Goal: Information Seeking & Learning: Learn about a topic

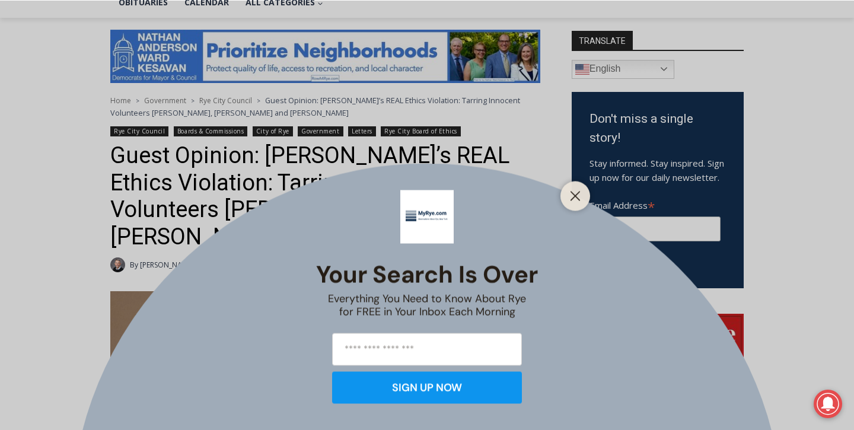
scroll to position [297, 0]
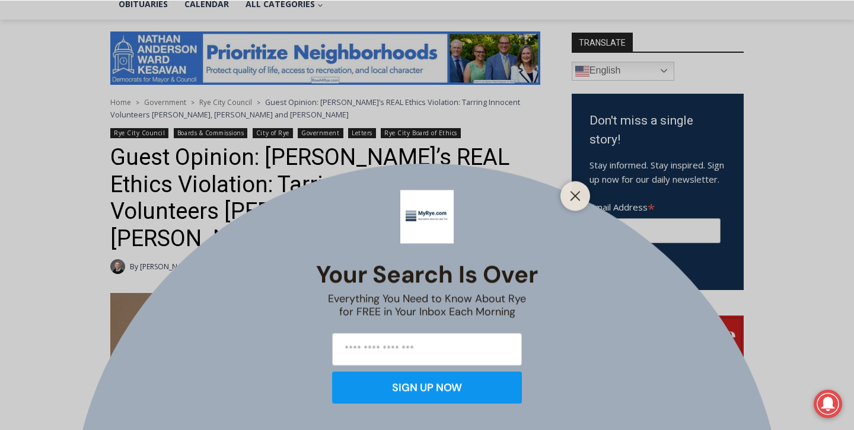
click at [566, 195] on div at bounding box center [575, 196] width 30 height 30
click at [577, 192] on line "Close" at bounding box center [575, 196] width 8 height 8
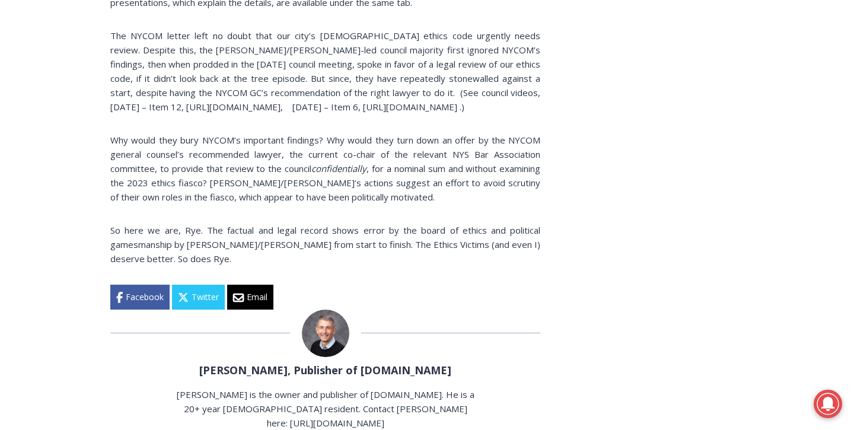
scroll to position [2338, 0]
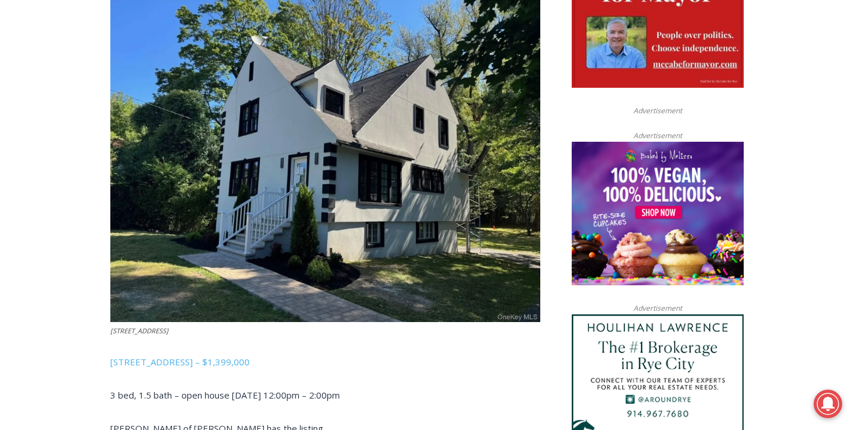
scroll to position [667, 0]
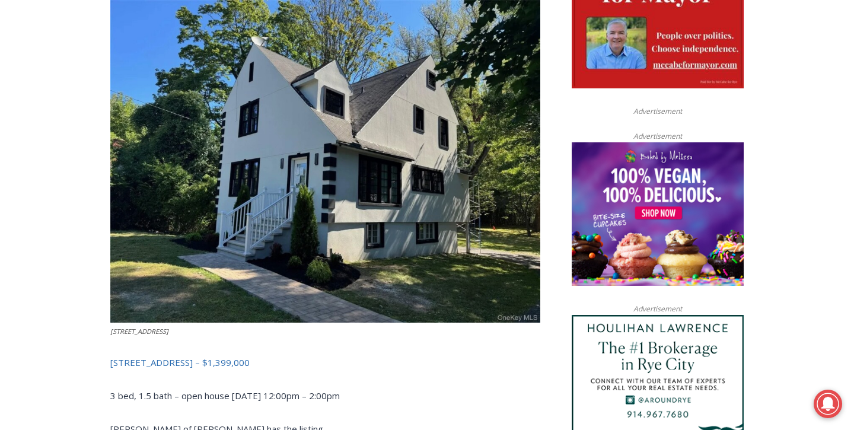
click at [243, 356] on link "506 Midland Avenue, Rye – $1,399,000" at bounding box center [179, 362] width 139 height 12
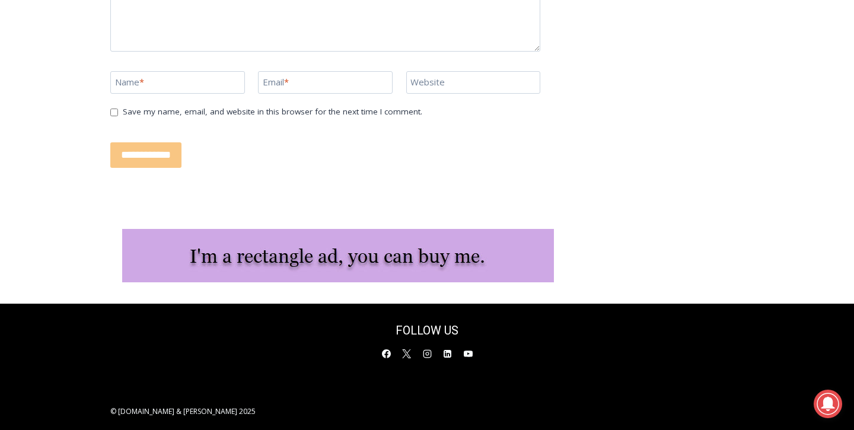
scroll to position [2744, 0]
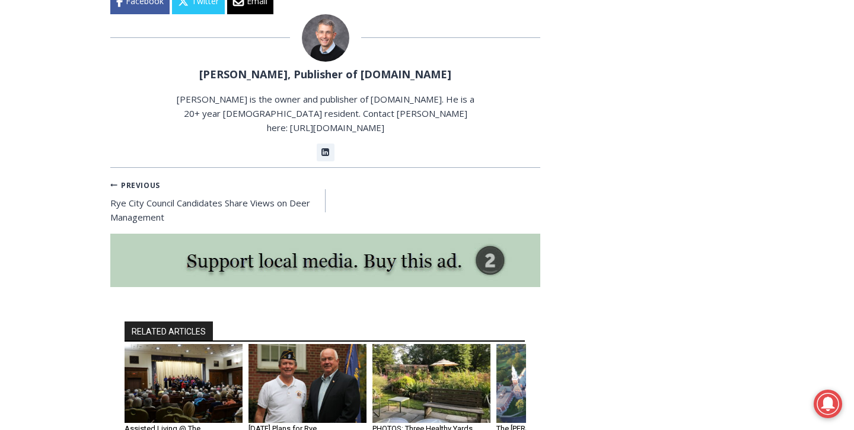
scroll to position [7045, 0]
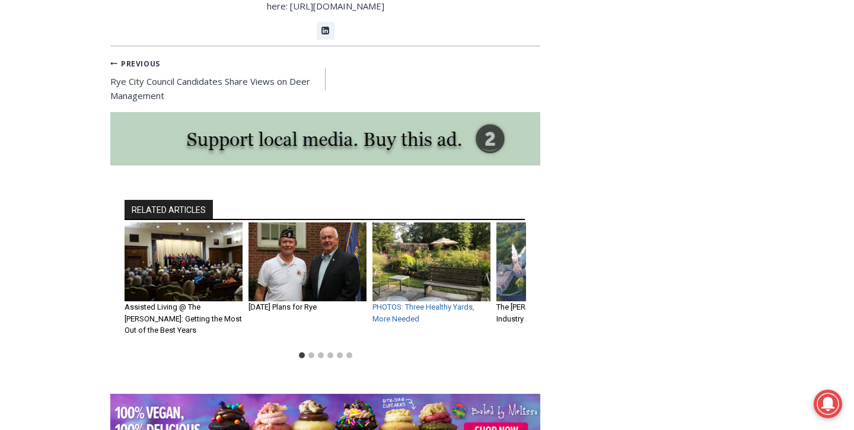
click at [423, 302] on link "PHOTOS: Three Healthy Yards, More Needed" at bounding box center [423, 312] width 102 height 21
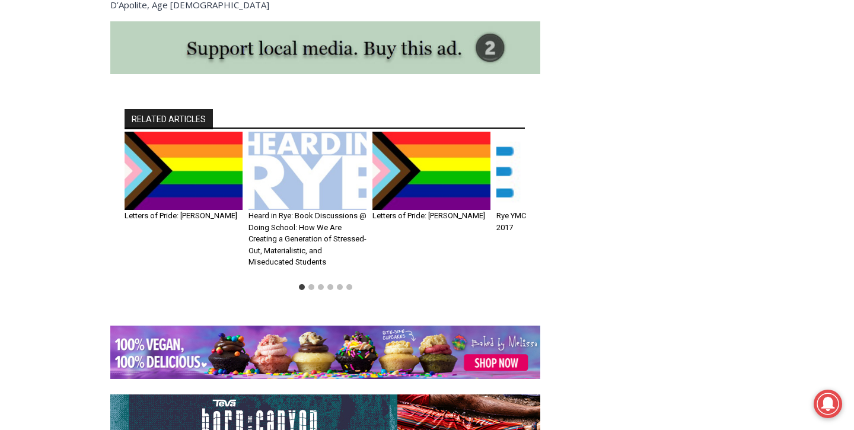
scroll to position [4155, 0]
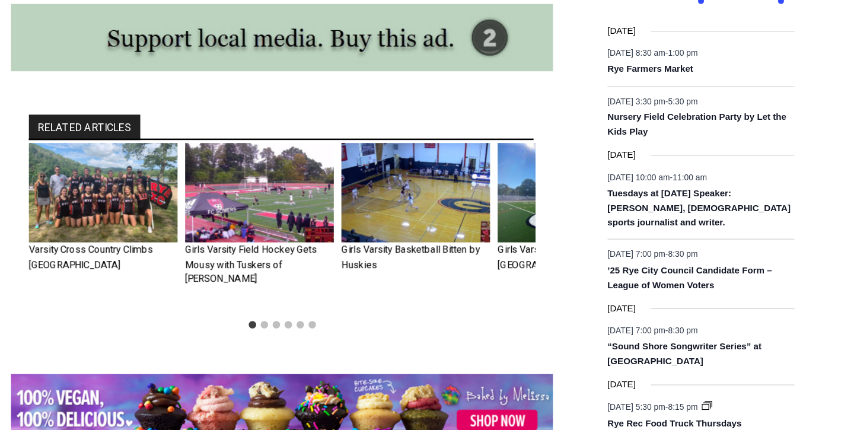
scroll to position [1417, 0]
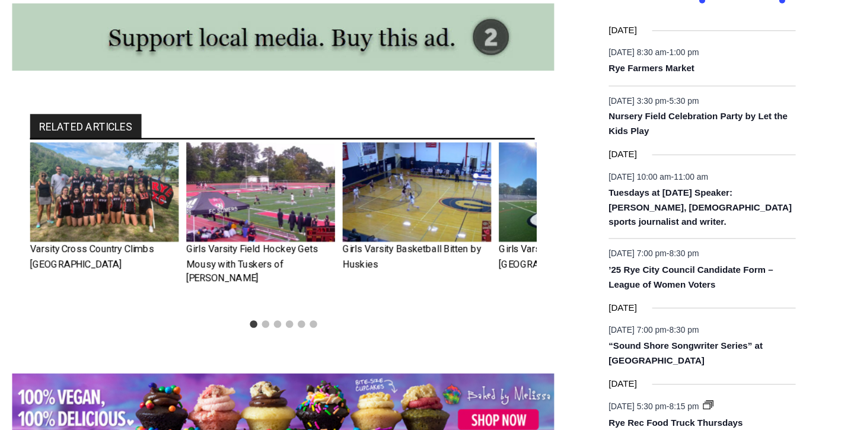
click at [514, 231] on img "4 of 6" at bounding box center [555, 241] width 118 height 79
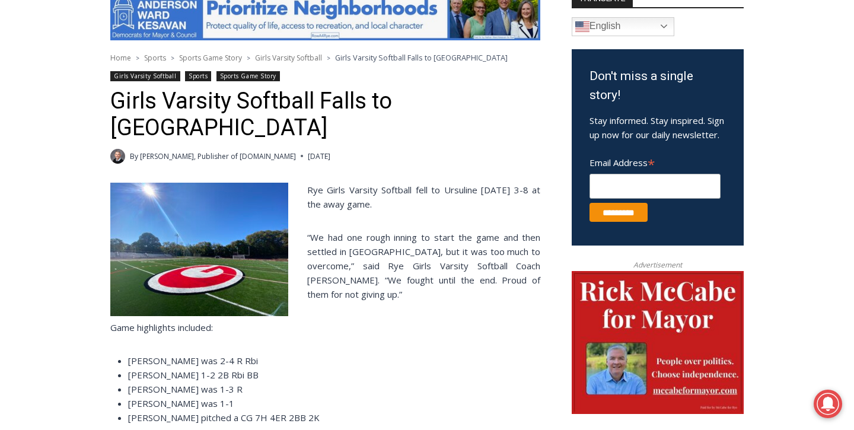
scroll to position [346, 0]
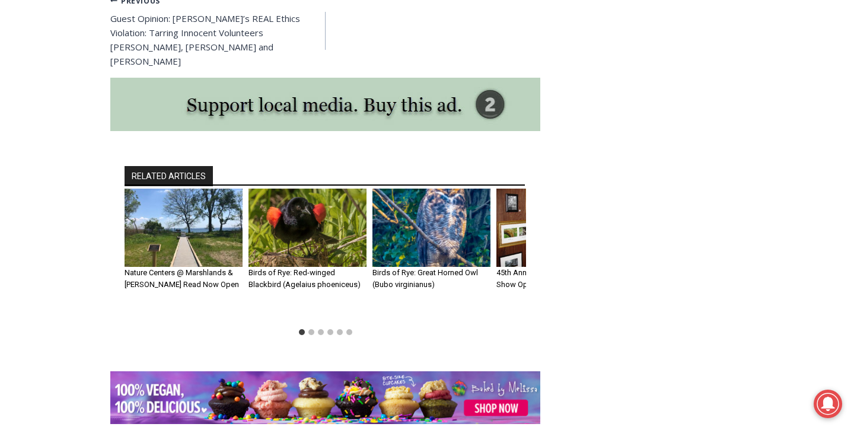
scroll to position [2513, 0]
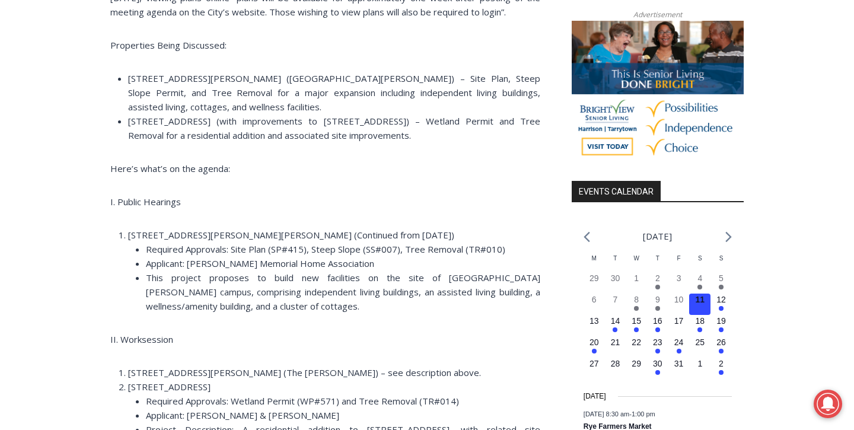
scroll to position [957, 0]
